Goal: Information Seeking & Learning: Learn about a topic

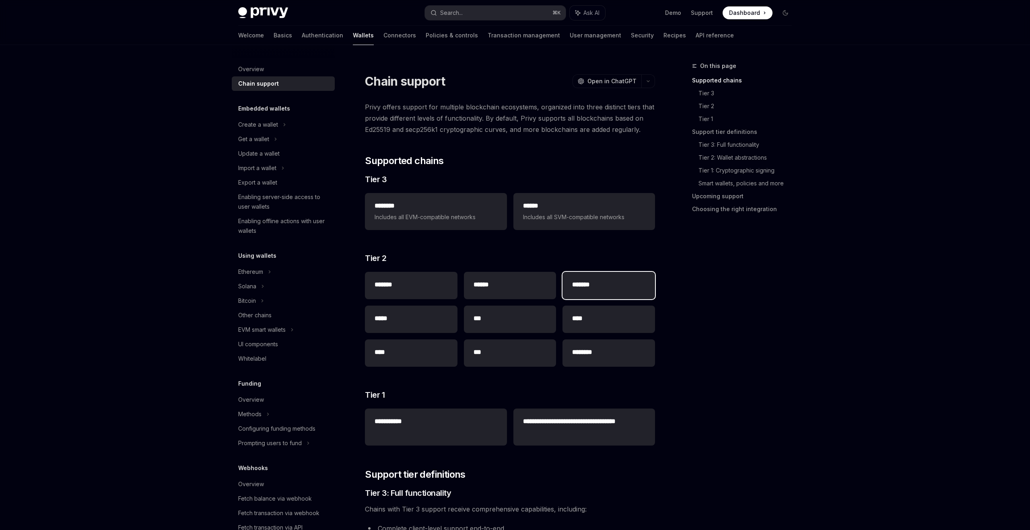
click at [581, 295] on div "*******" at bounding box center [608, 285] width 93 height 27
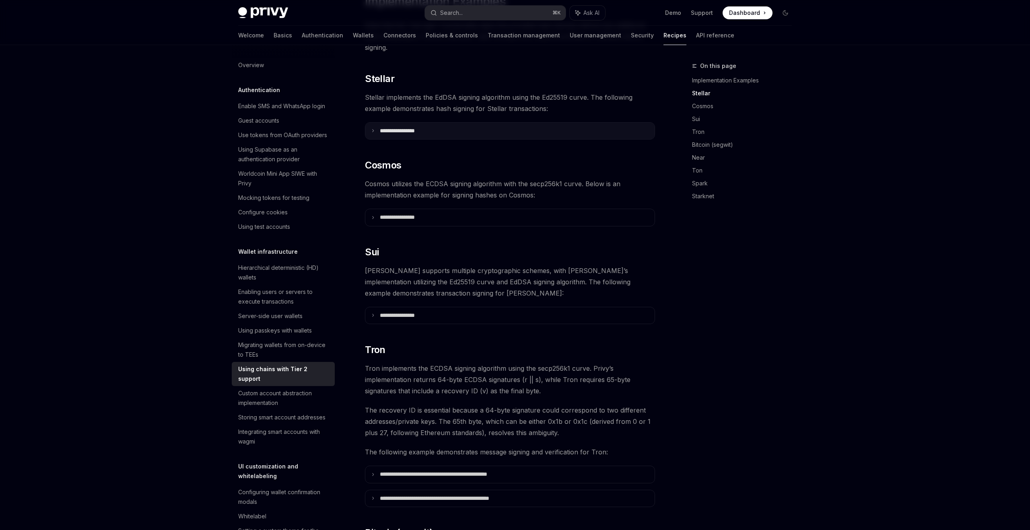
click at [407, 128] on p "**********" at bounding box center [407, 131] width 55 height 7
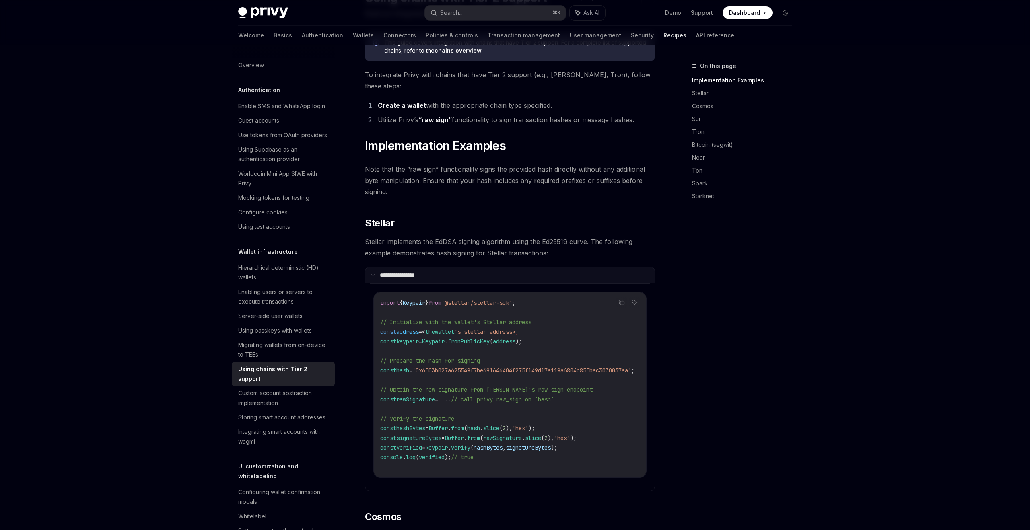
scroll to position [0, 0]
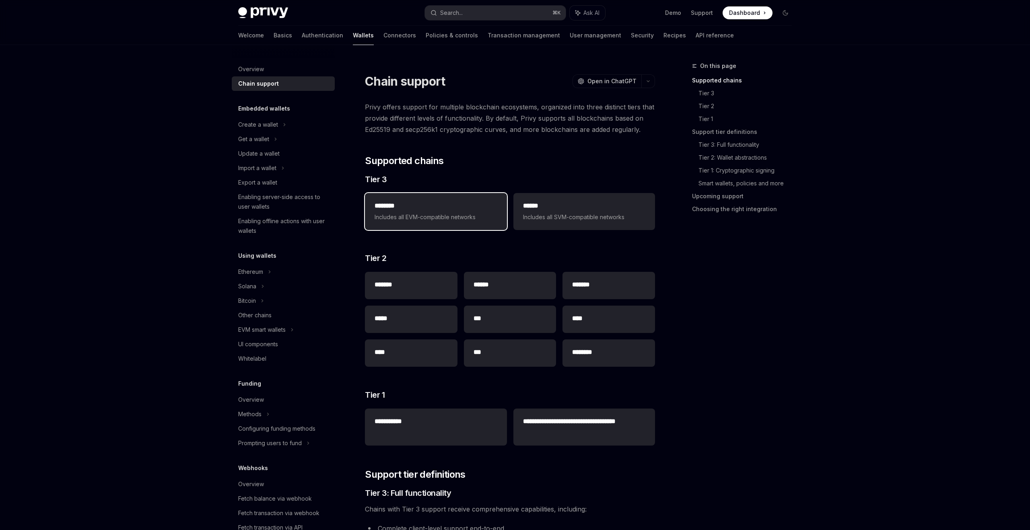
click at [423, 216] on span "Includes all EVM-compatible networks" at bounding box center [436, 217] width 122 height 10
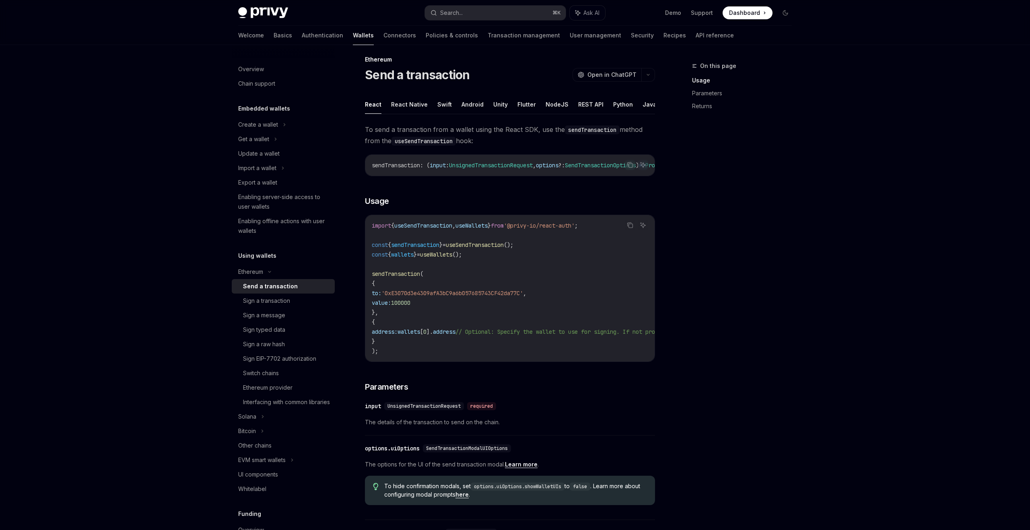
scroll to position [8, 0]
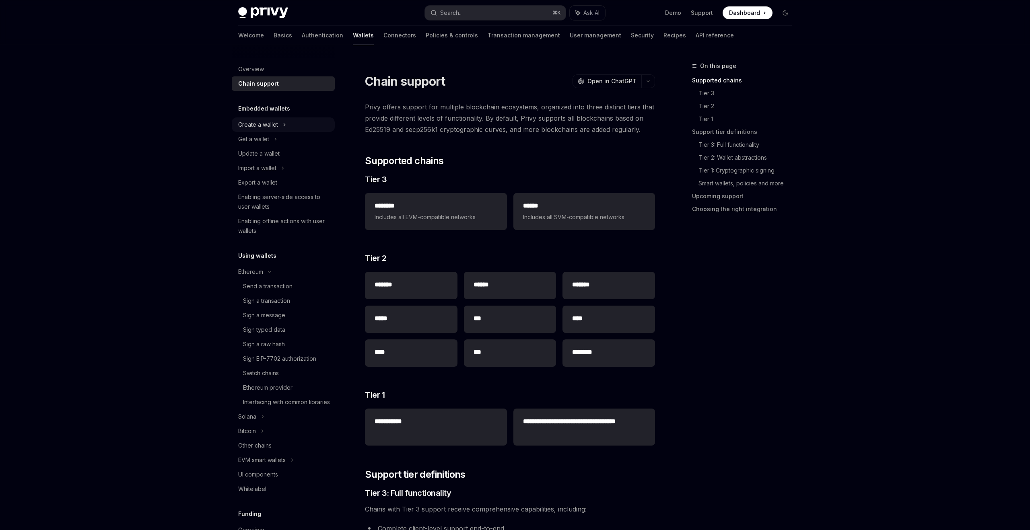
click at [260, 124] on div "Create a wallet" at bounding box center [258, 125] width 40 height 10
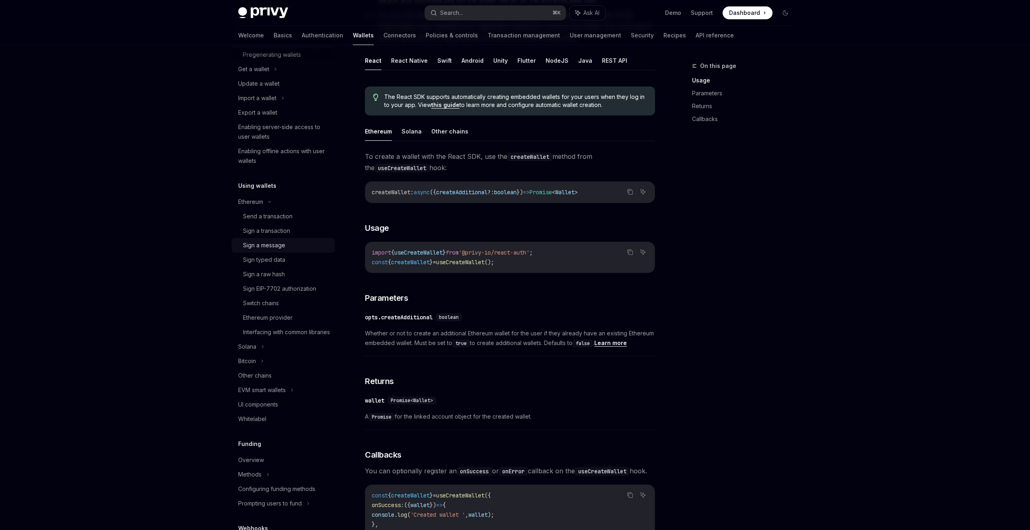
scroll to position [101, 0]
click at [280, 26] on icon at bounding box center [285, 24] width 10 height 3
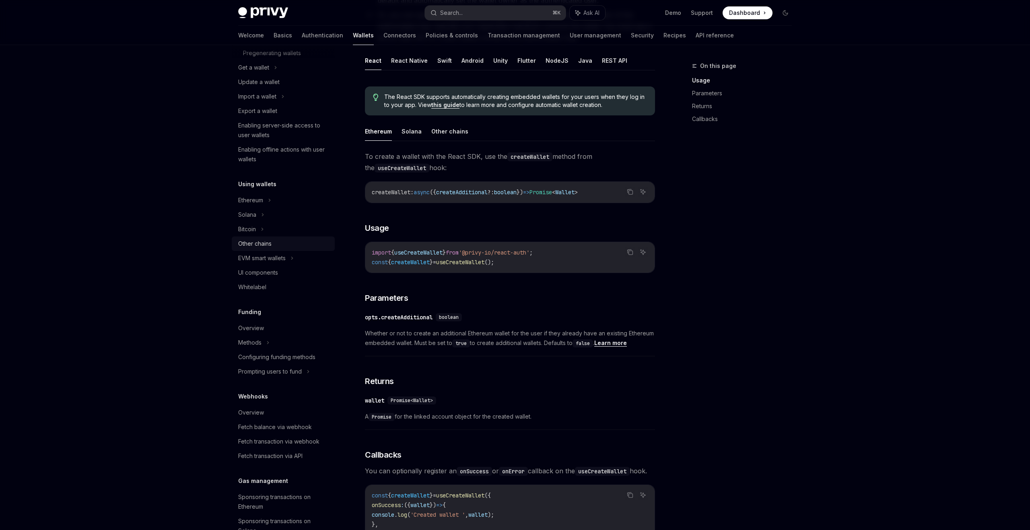
click at [258, 248] on div "Other chains" at bounding box center [254, 244] width 33 height 10
type textarea "*"
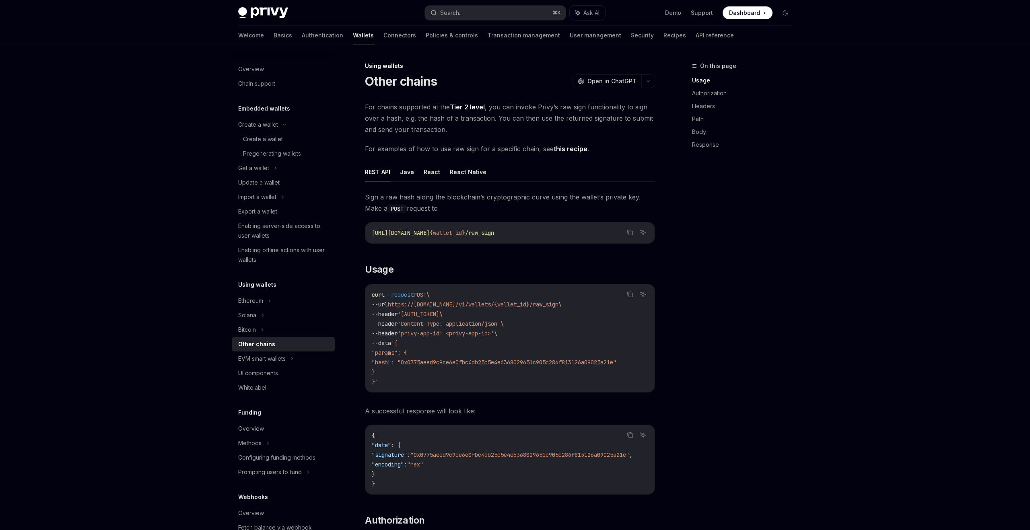
click at [777, 279] on div "On this page Usage Authorization Headers Path Body Response" at bounding box center [737, 295] width 122 height 469
